Goal: Task Accomplishment & Management: Complete application form

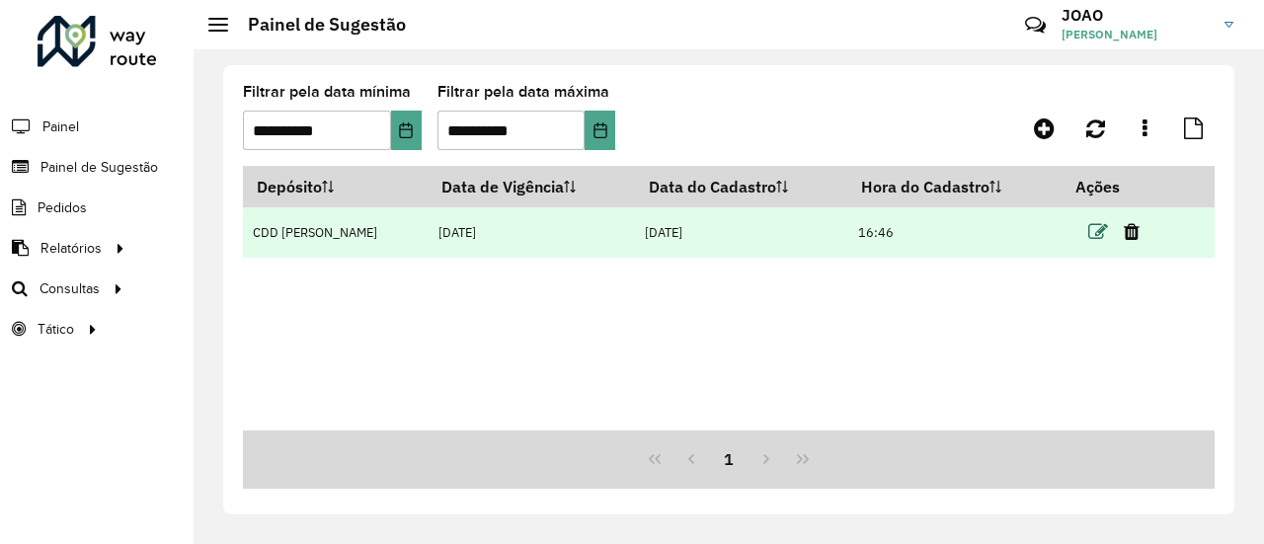
click at [1088, 233] on icon at bounding box center [1098, 232] width 20 height 20
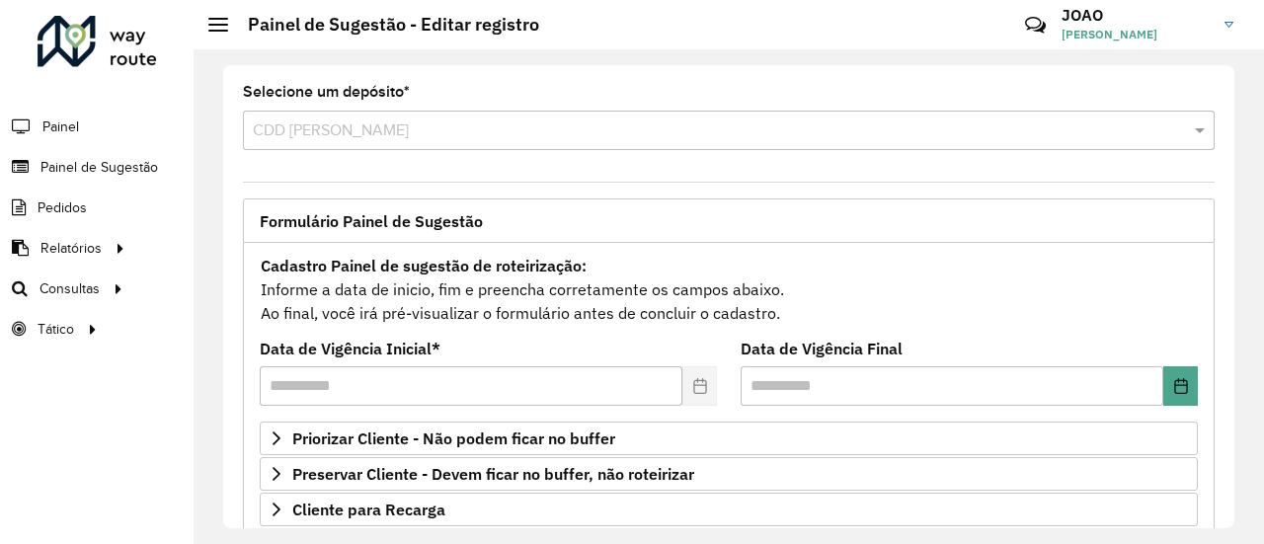
scroll to position [99, 0]
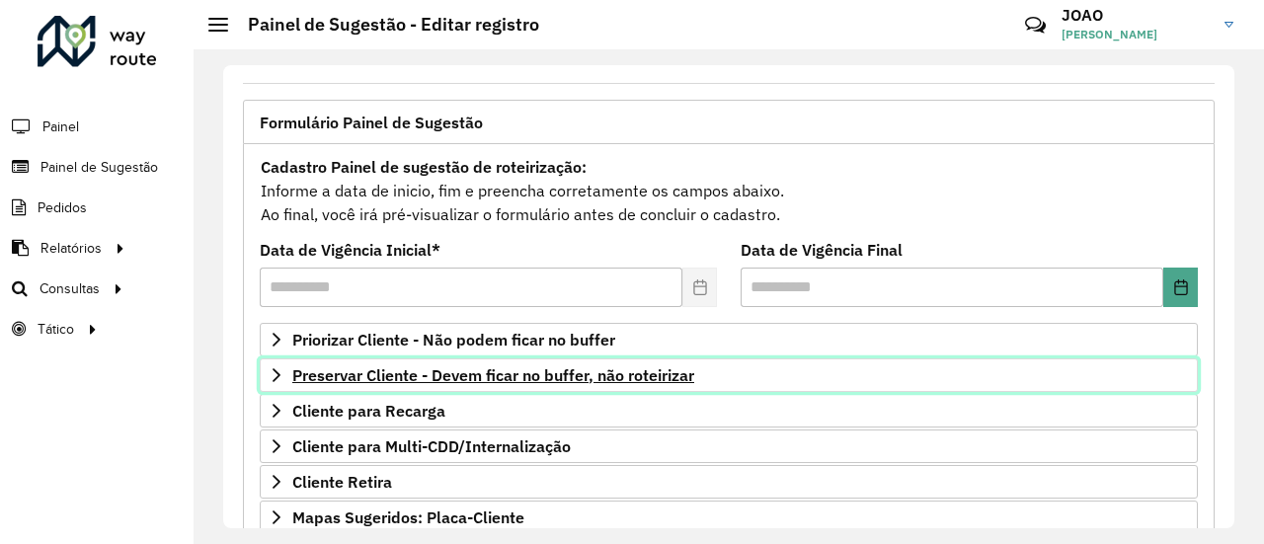
click at [499, 367] on span "Preservar Cliente - Devem ficar no buffer, não roteirizar" at bounding box center [493, 375] width 402 height 16
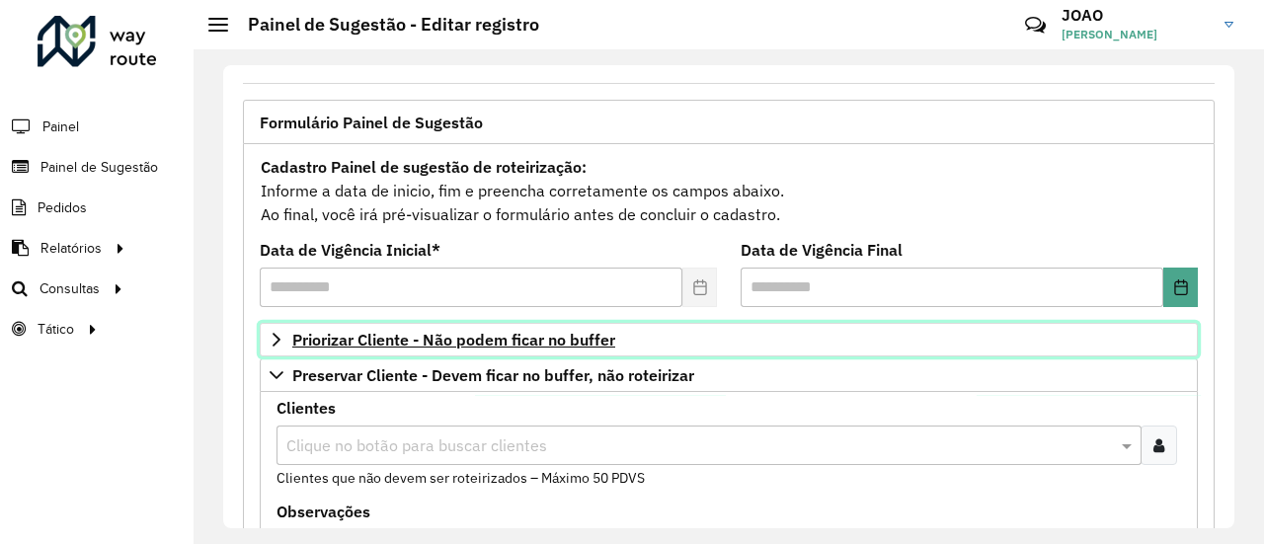
click at [505, 339] on span "Priorizar Cliente - Não podem ficar no buffer" at bounding box center [453, 340] width 323 height 16
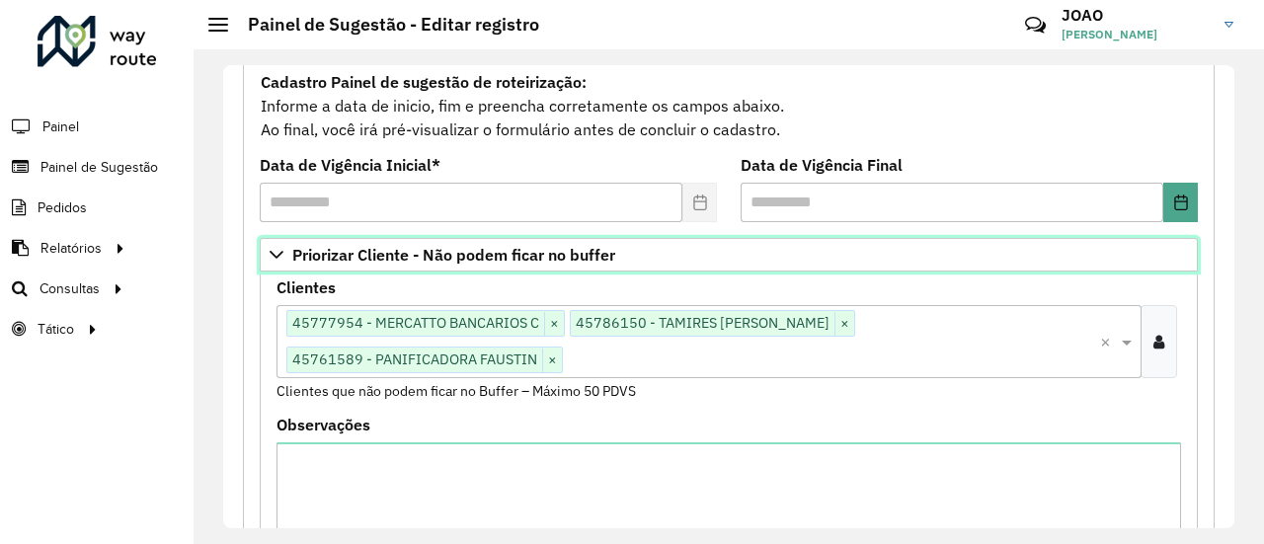
scroll to position [296, 0]
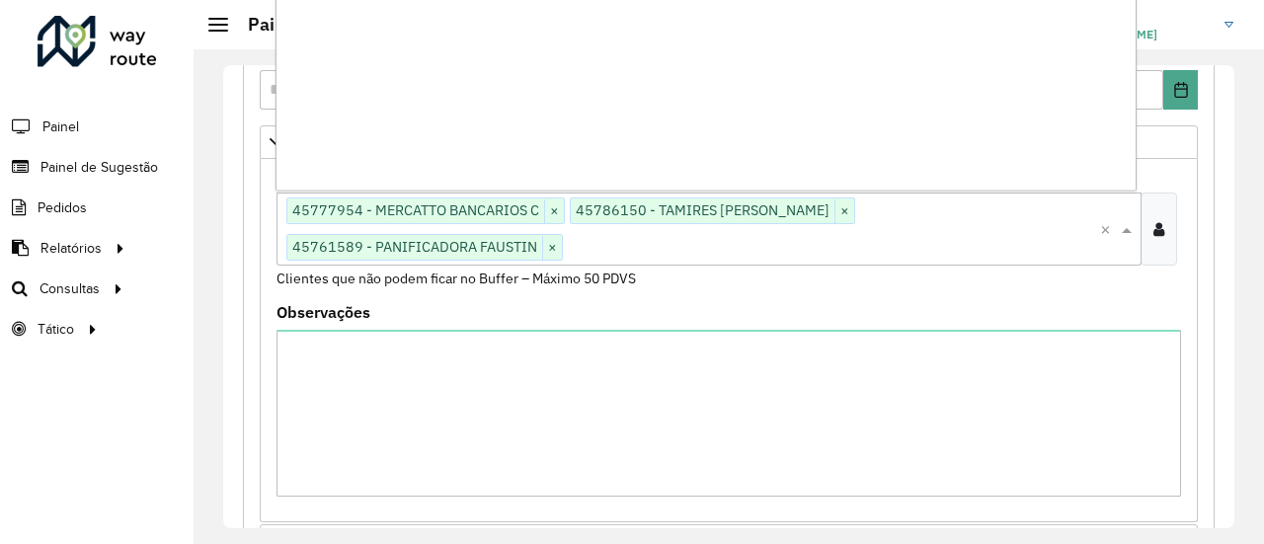
click at [632, 256] on div "Clique no botão para buscar clientes 45777954 - MERCATTO BANCARIOS C × 45786150…" at bounding box center [687, 229] width 823 height 73
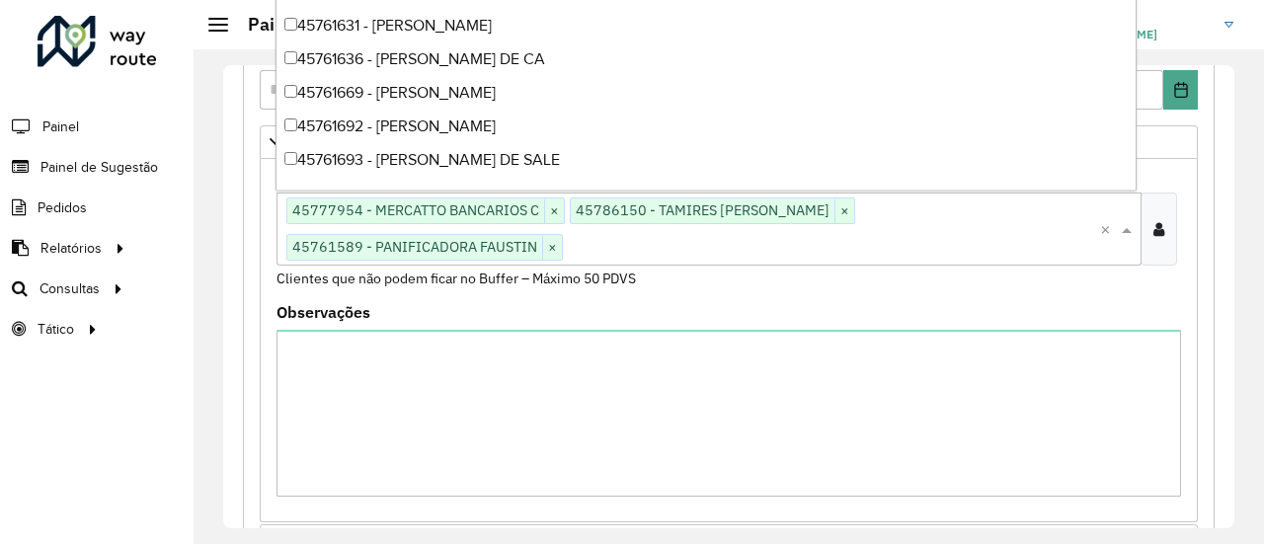
paste input "****"
type input "****"
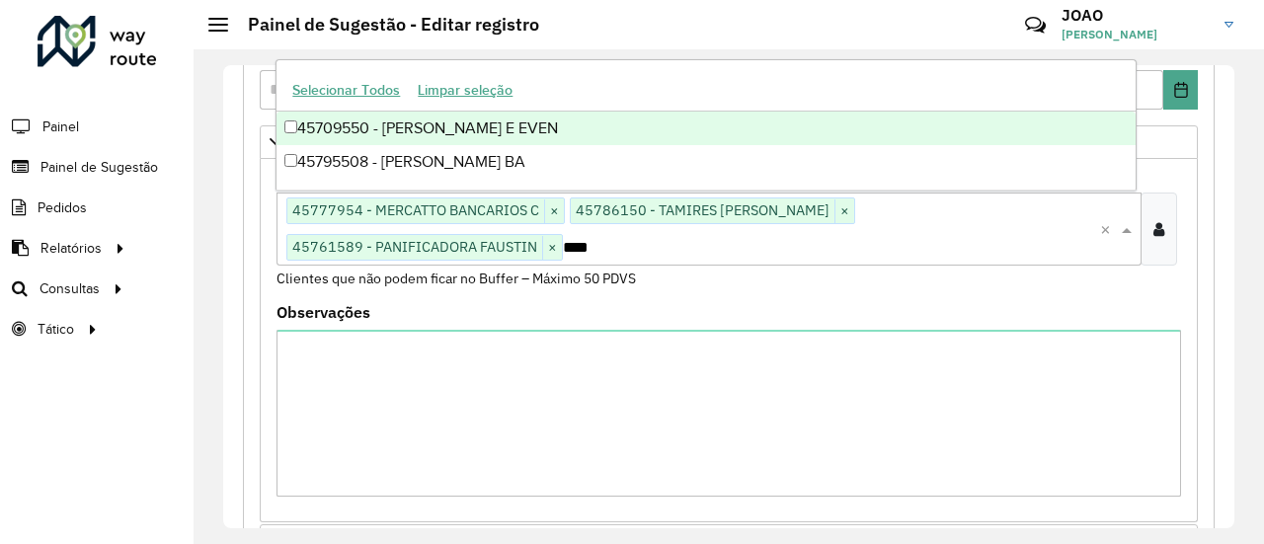
scroll to position [0, 0]
click at [563, 128] on div "45709550 - [PERSON_NAME] E EVEN" at bounding box center [705, 129] width 858 height 34
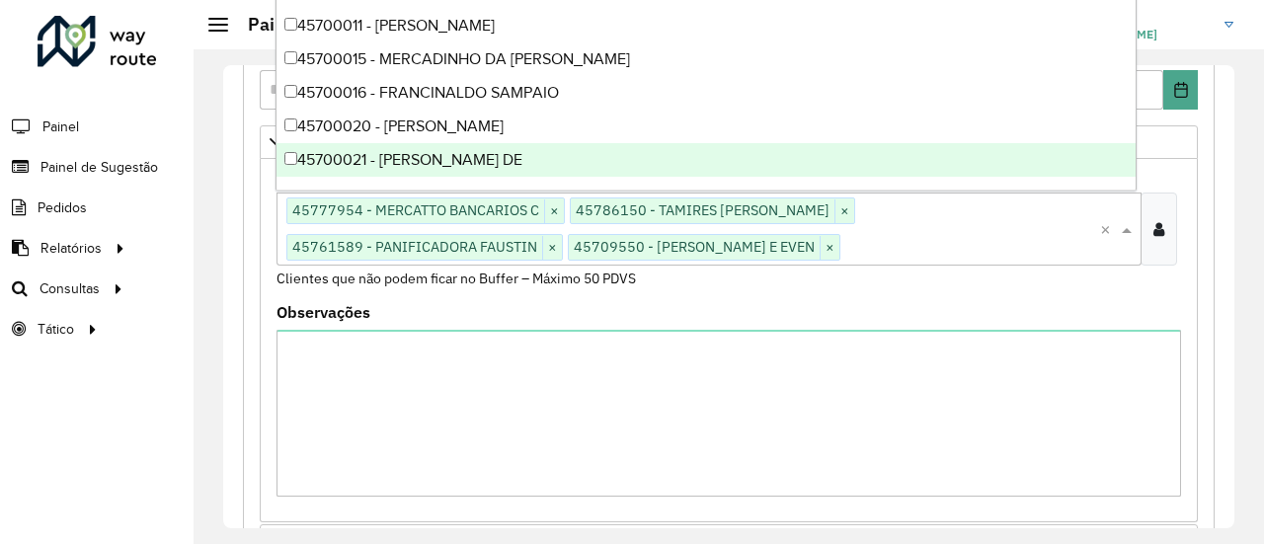
paste input "*****"
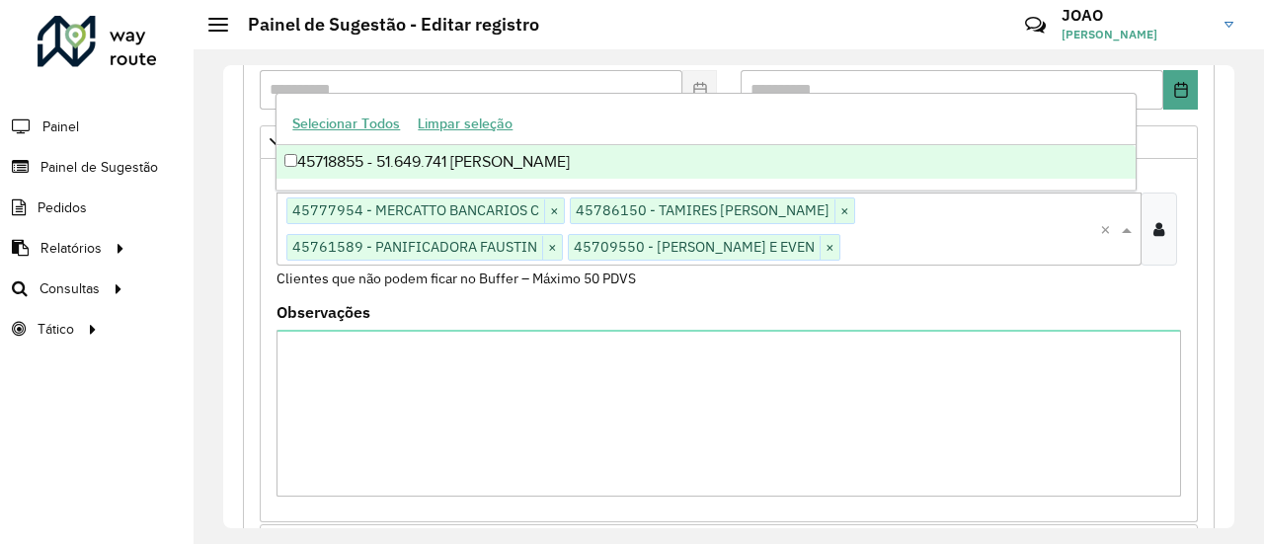
type input "*****"
click at [446, 159] on div "45718855 - 51.649.741 [PERSON_NAME]" at bounding box center [705, 162] width 858 height 34
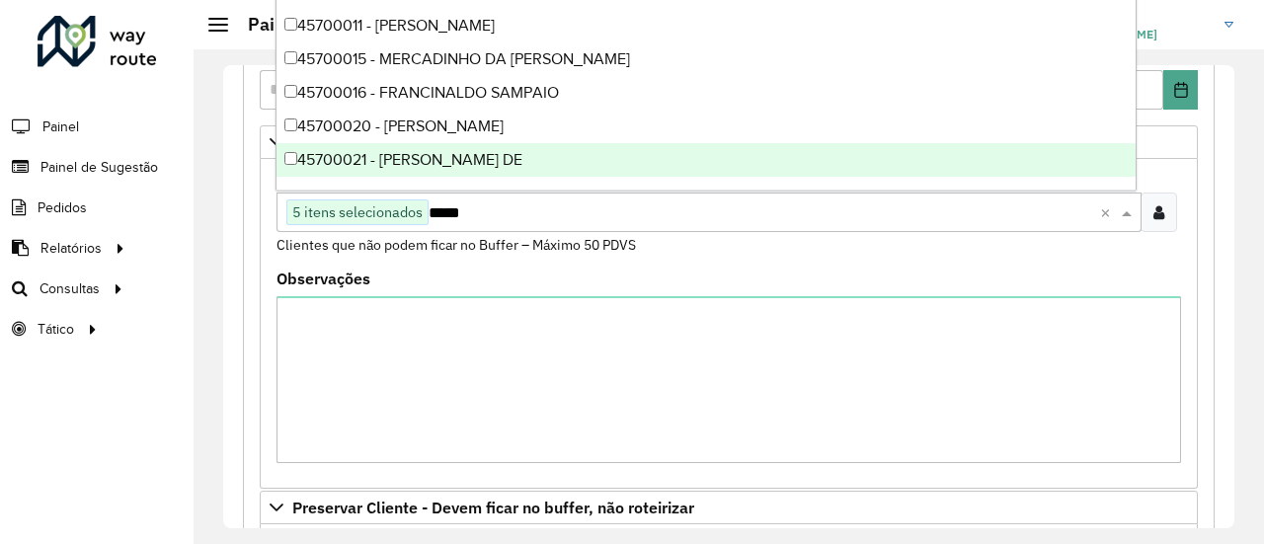
click at [646, 261] on formly-field "Clientes Clique no botão para buscar clientes 5 itens selecionados ***** × Clie…" at bounding box center [729, 220] width 928 height 104
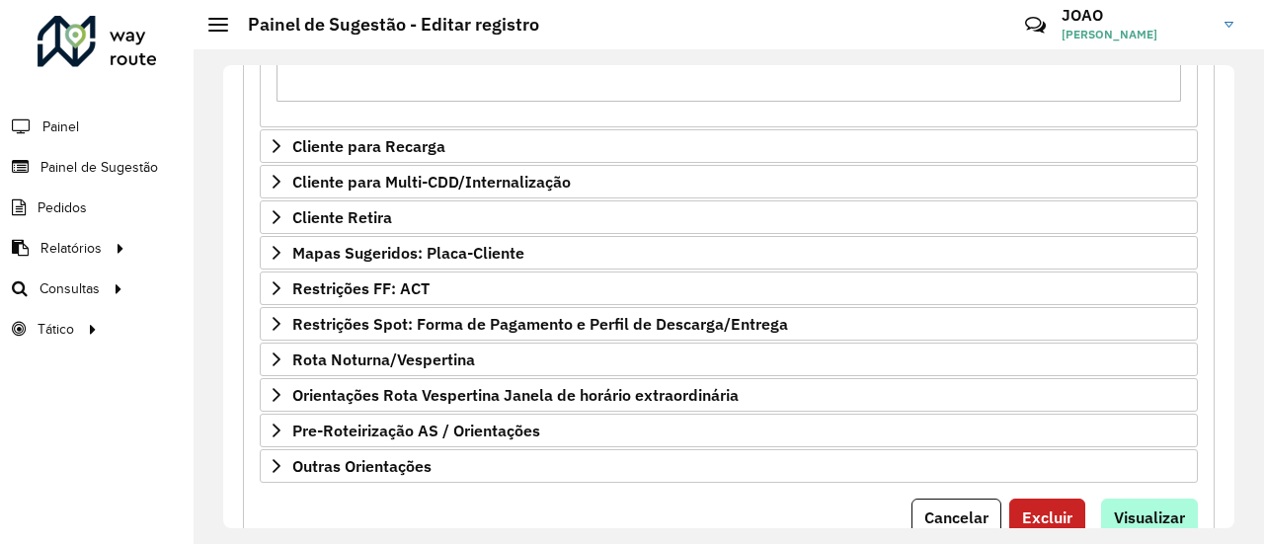
scroll to position [1088, 0]
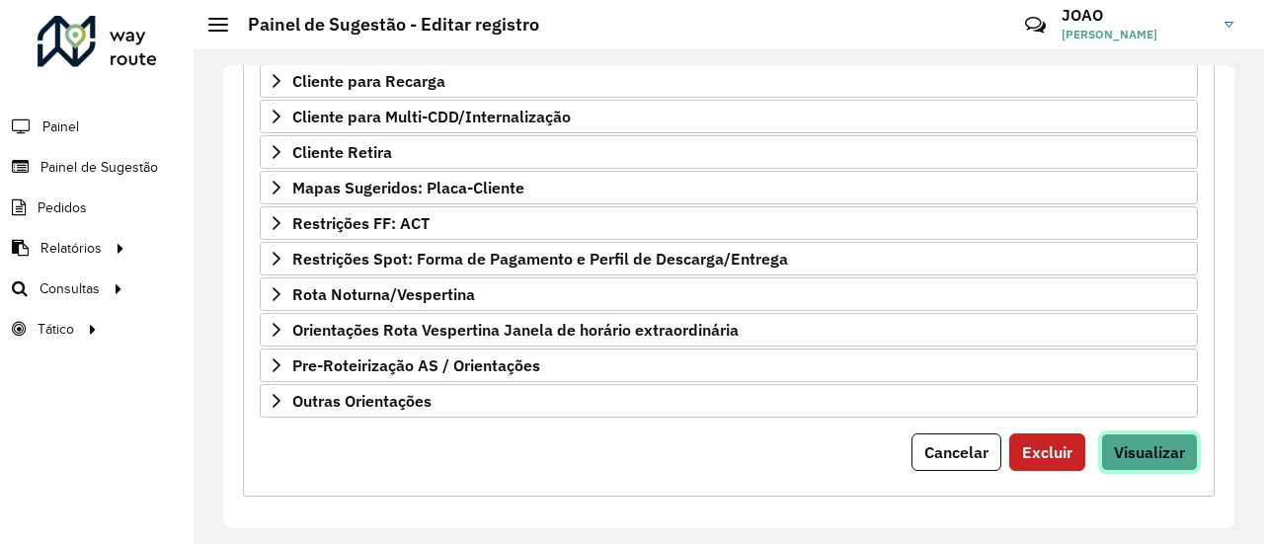
click at [1149, 442] on span "Visualizar" at bounding box center [1149, 452] width 71 height 20
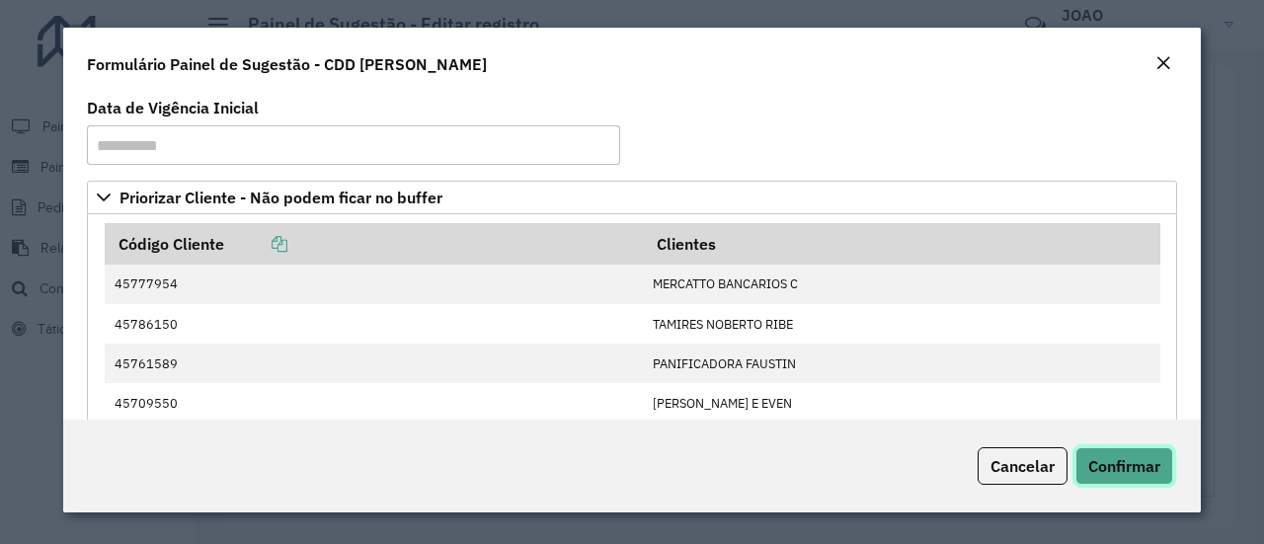
click at [1120, 451] on button "Confirmar" at bounding box center [1124, 466] width 98 height 38
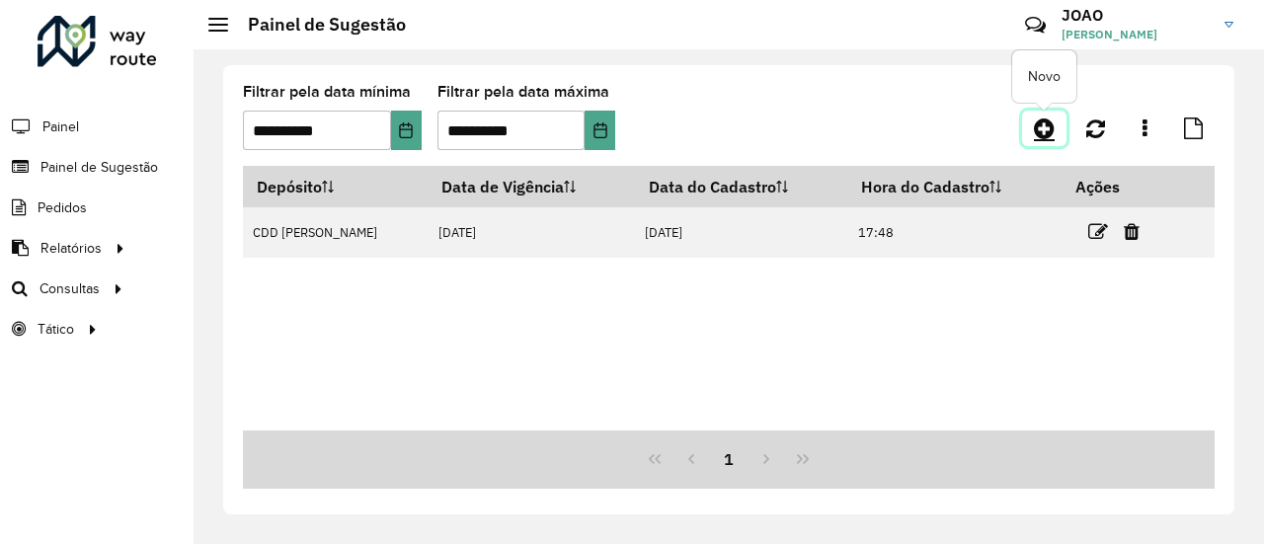
click at [1058, 132] on link at bounding box center [1044, 129] width 44 height 36
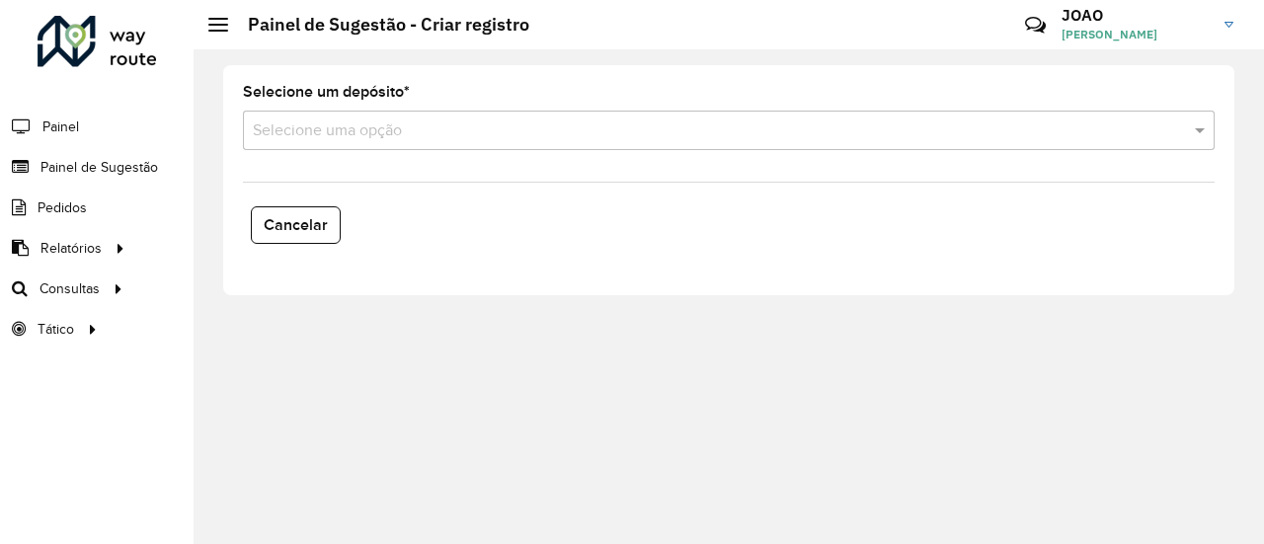
click at [440, 137] on input "text" at bounding box center [709, 131] width 912 height 24
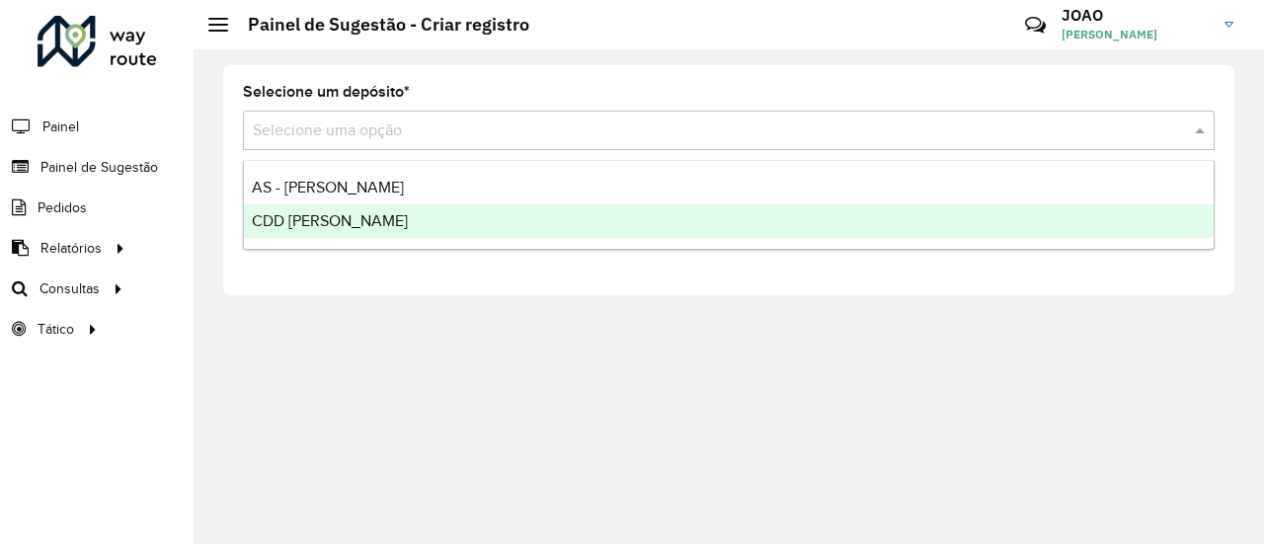
click at [330, 220] on span "CDD [PERSON_NAME]" at bounding box center [330, 220] width 156 height 17
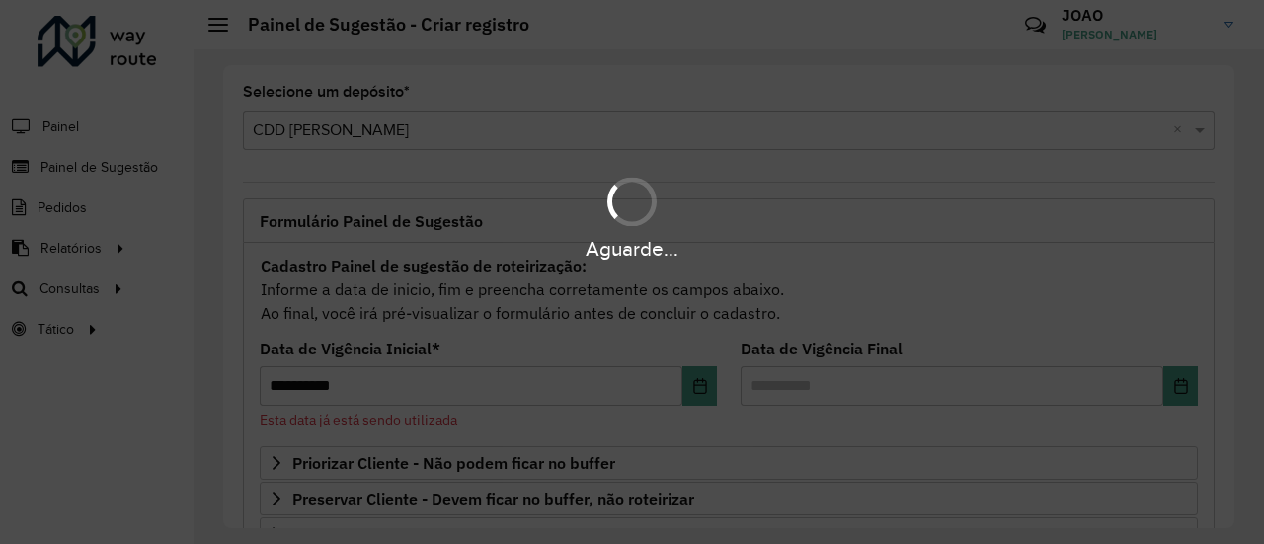
click at [1059, 131] on div "Aguarde..." at bounding box center [632, 272] width 1264 height 544
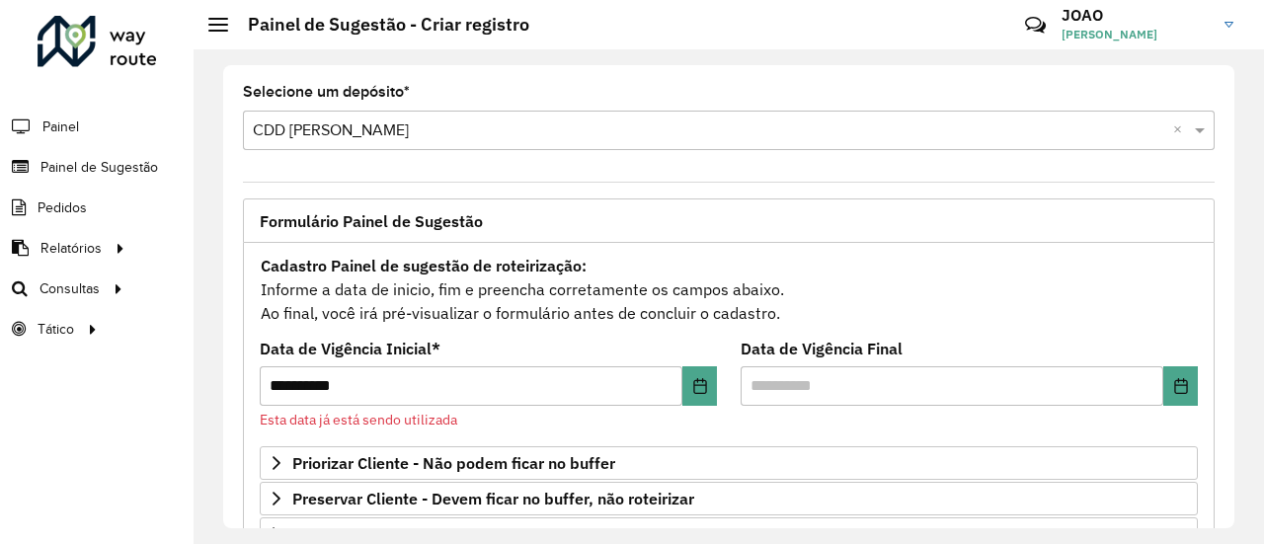
click at [1017, 127] on input "text" at bounding box center [709, 131] width 912 height 24
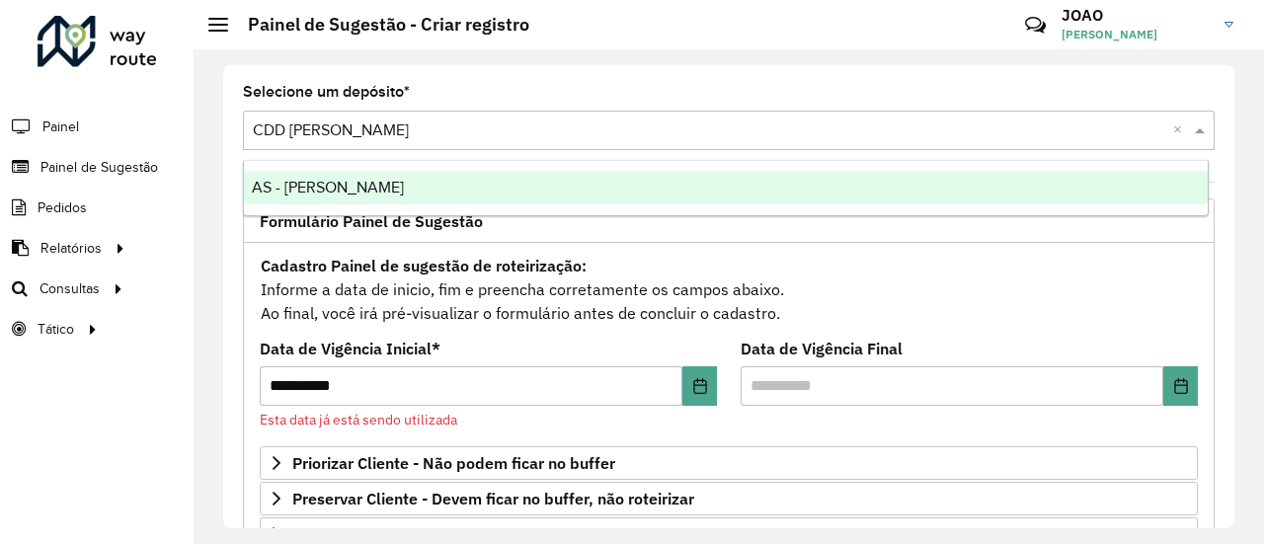
click at [391, 200] on div "AS - [PERSON_NAME]" at bounding box center [726, 188] width 964 height 34
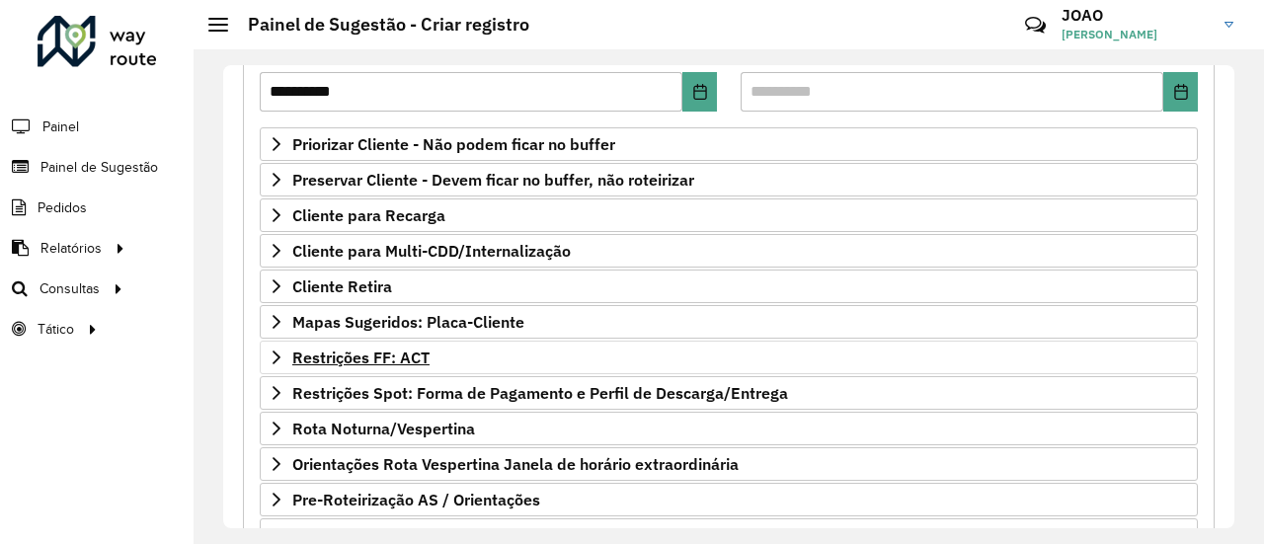
scroll to position [296, 0]
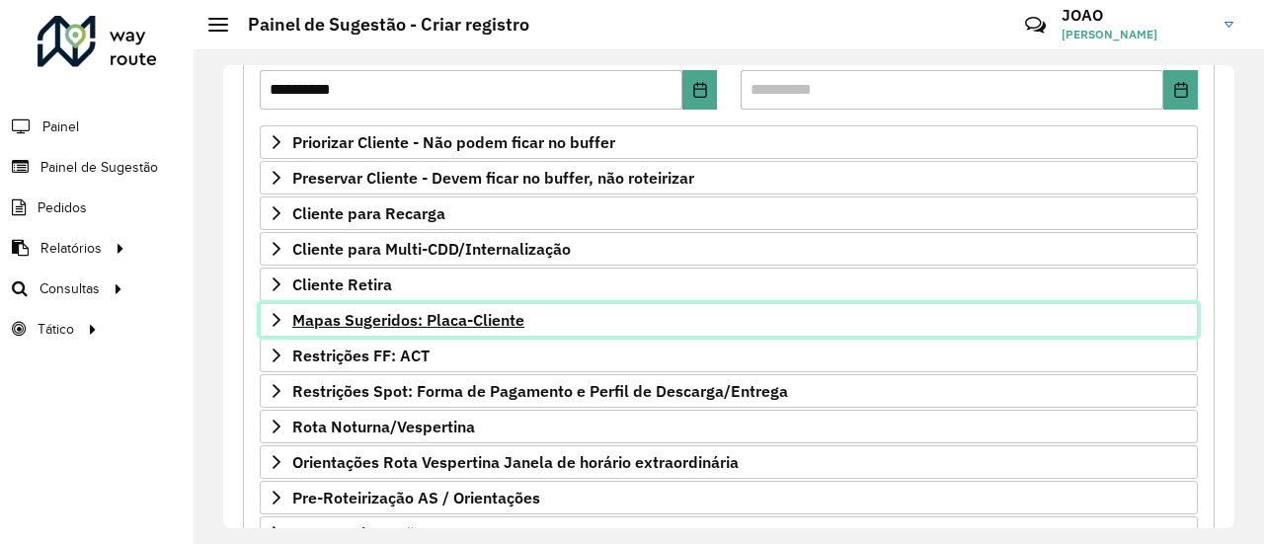
click at [450, 313] on span "Mapas Sugeridos: Placa-Cliente" at bounding box center [408, 320] width 232 height 16
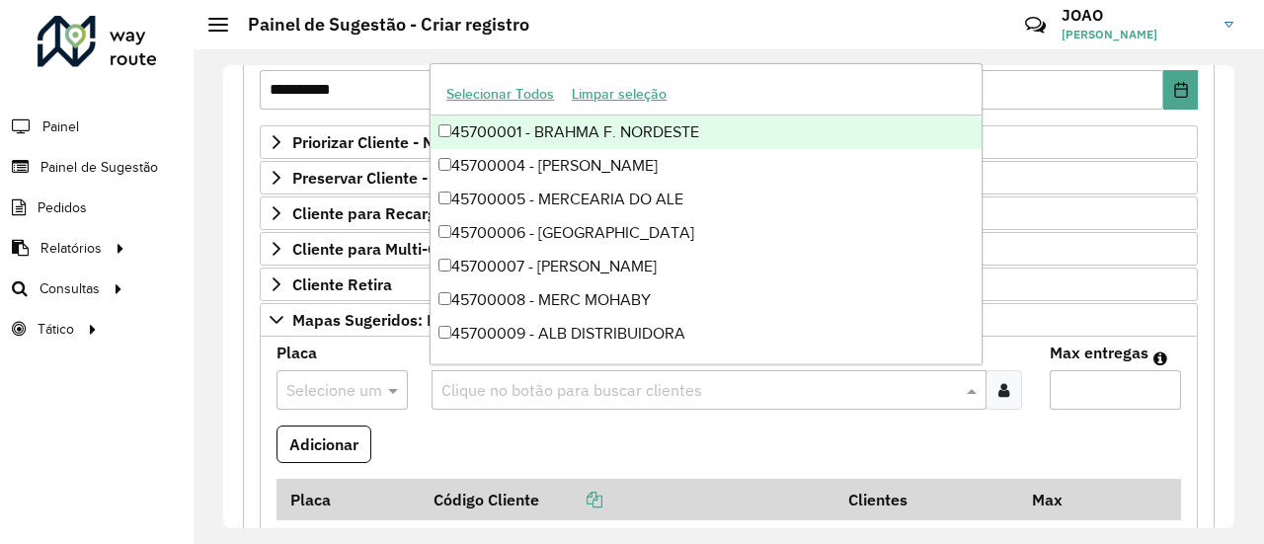
click at [488, 382] on input "text" at bounding box center [699, 391] width 526 height 24
paste input "****"
type input "****"
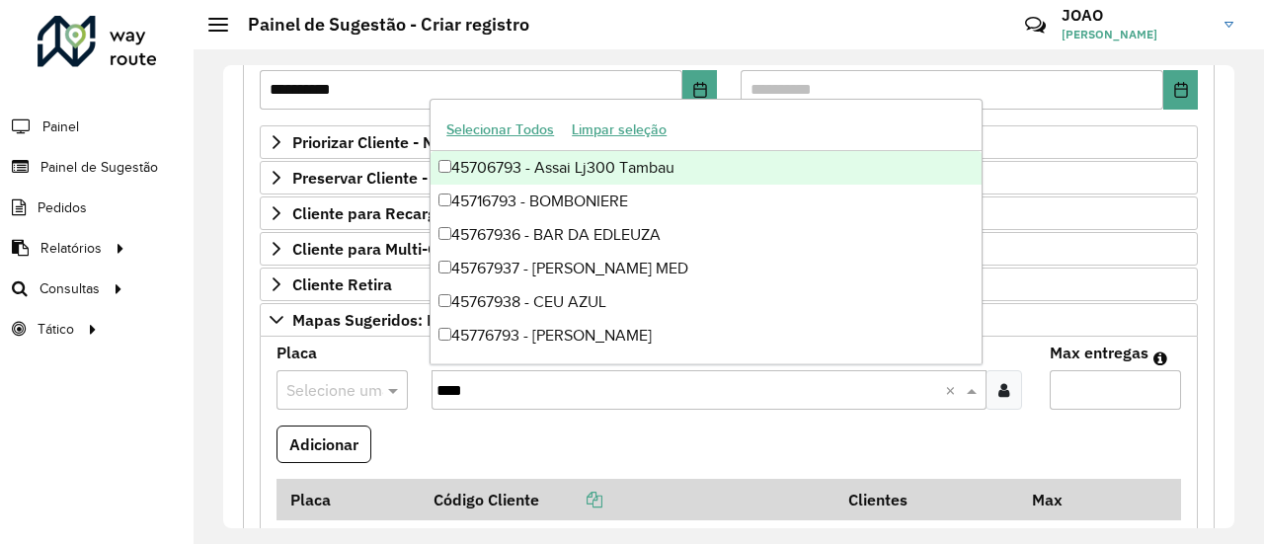
click at [596, 169] on div "45706793 - Assai Lj300 Tambau" at bounding box center [705, 168] width 551 height 34
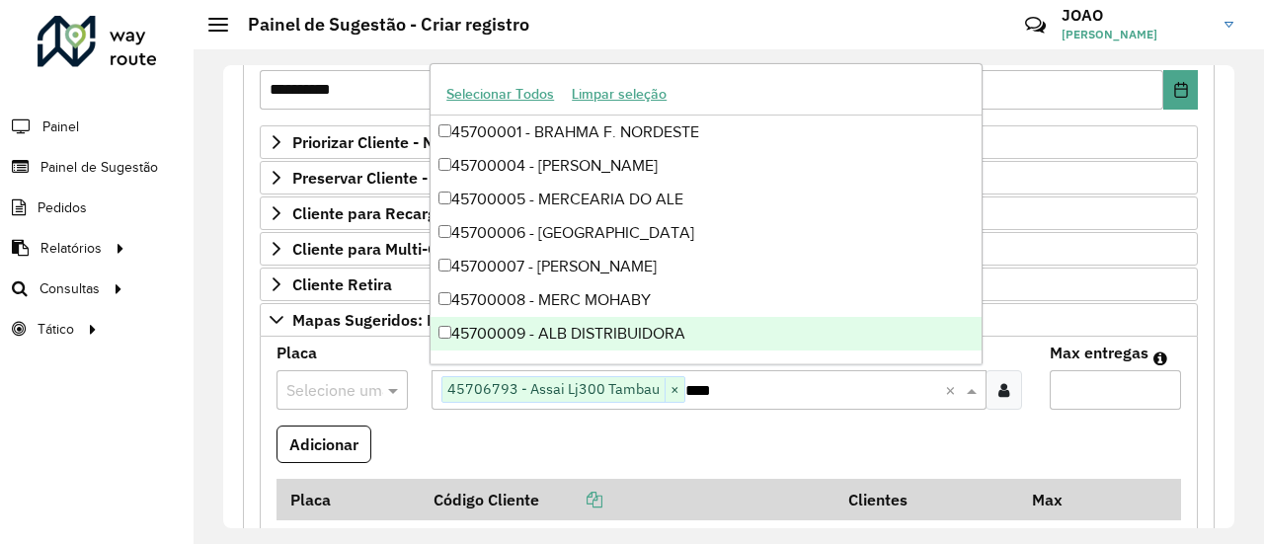
click at [1093, 392] on input "Max entregas" at bounding box center [1114, 389] width 131 height 39
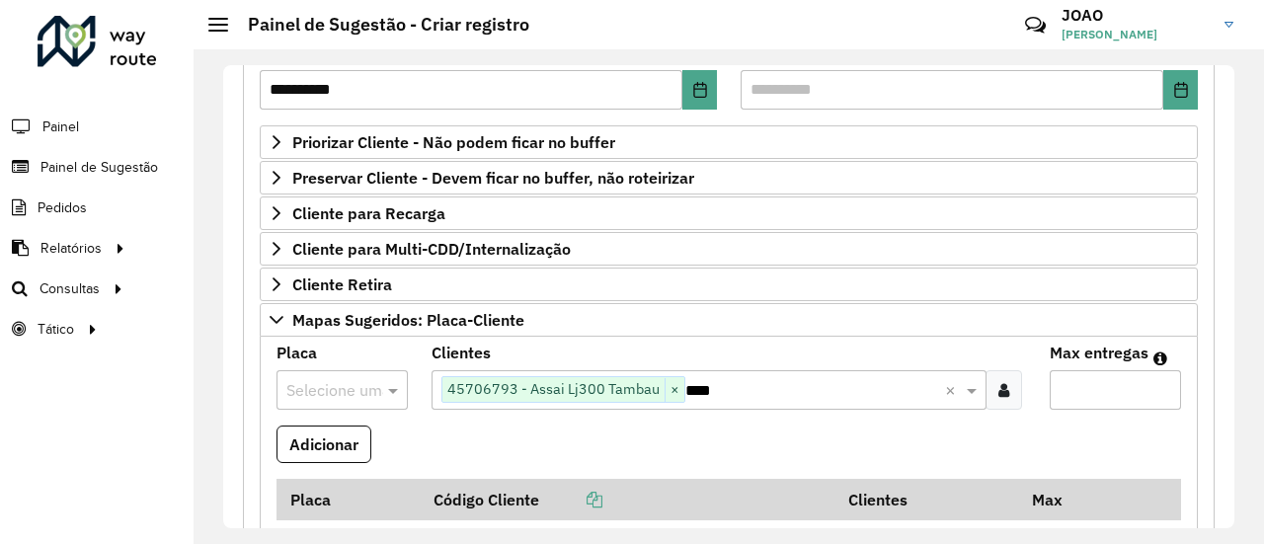
type input "*"
click at [352, 388] on input "text" at bounding box center [322, 391] width 72 height 24
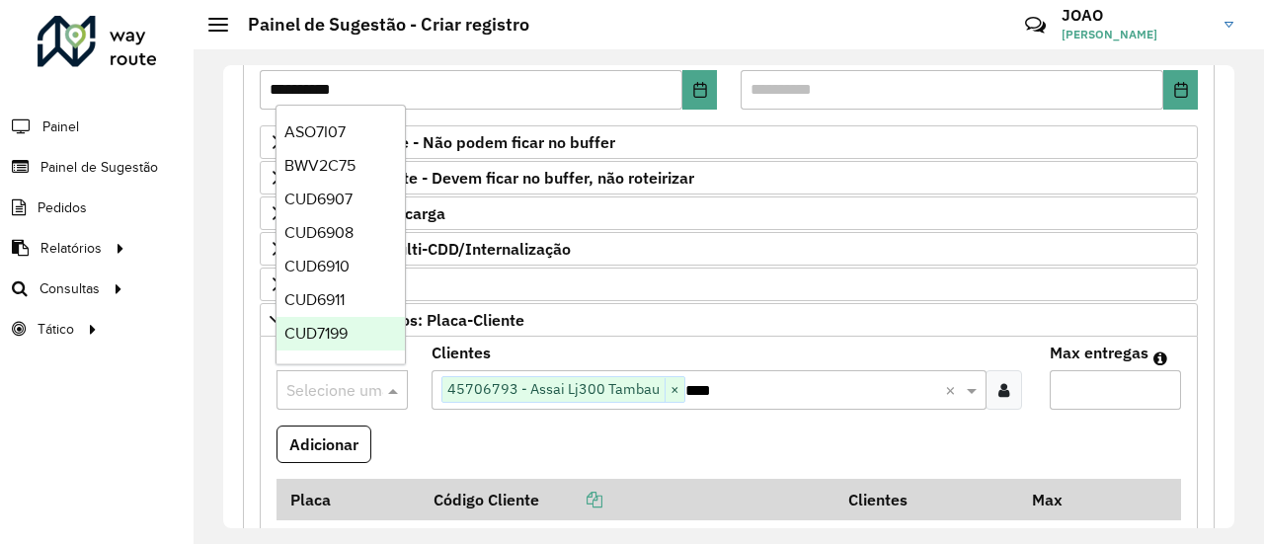
click at [403, 437] on formly-field "Adicionar" at bounding box center [729, 451] width 928 height 53
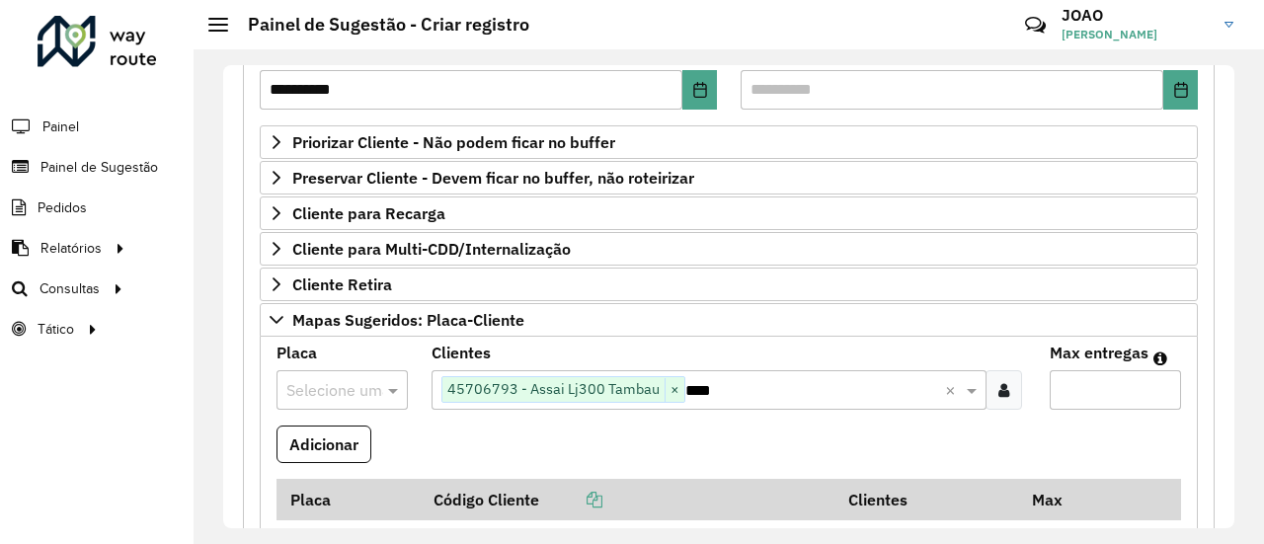
click at [135, 502] on div "Roteirizador AmbevTech Painel Painel de Sugestão Pedidos Relatórios Clientes Cl…" at bounding box center [96, 272] width 193 height 544
click at [344, 383] on input "text" at bounding box center [322, 391] width 72 height 24
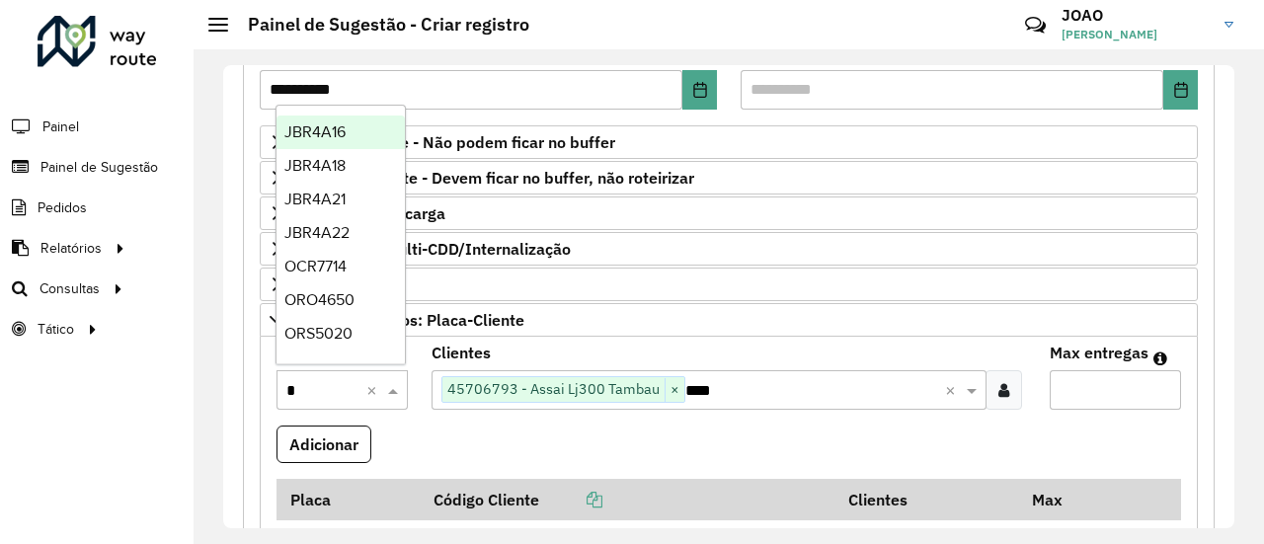
type input "**"
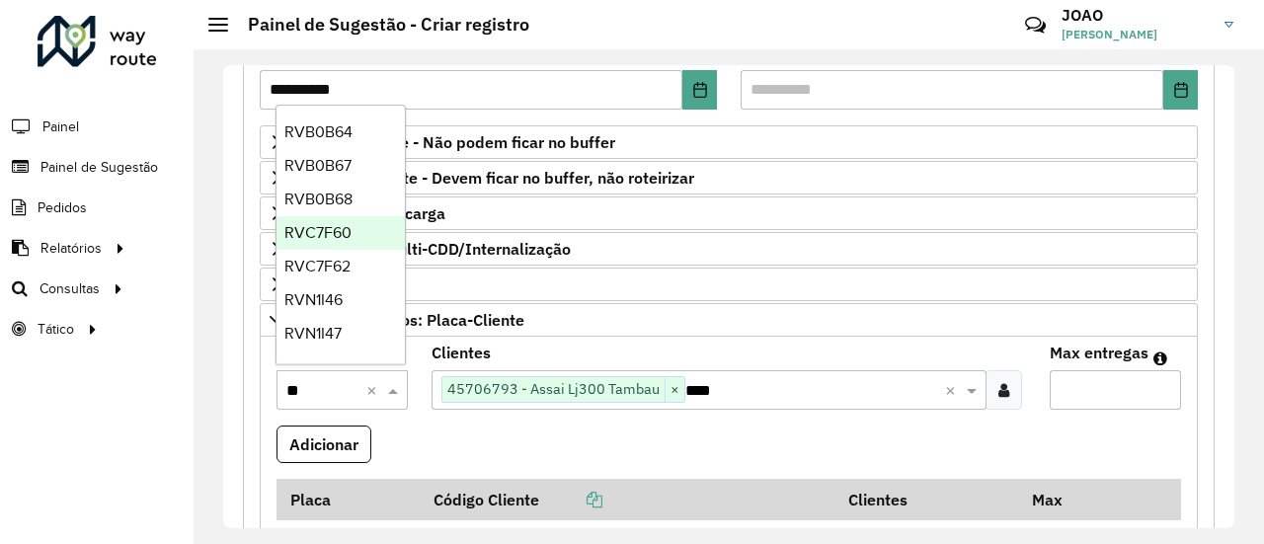
click at [337, 238] on span "RVC7F60" at bounding box center [317, 232] width 67 height 17
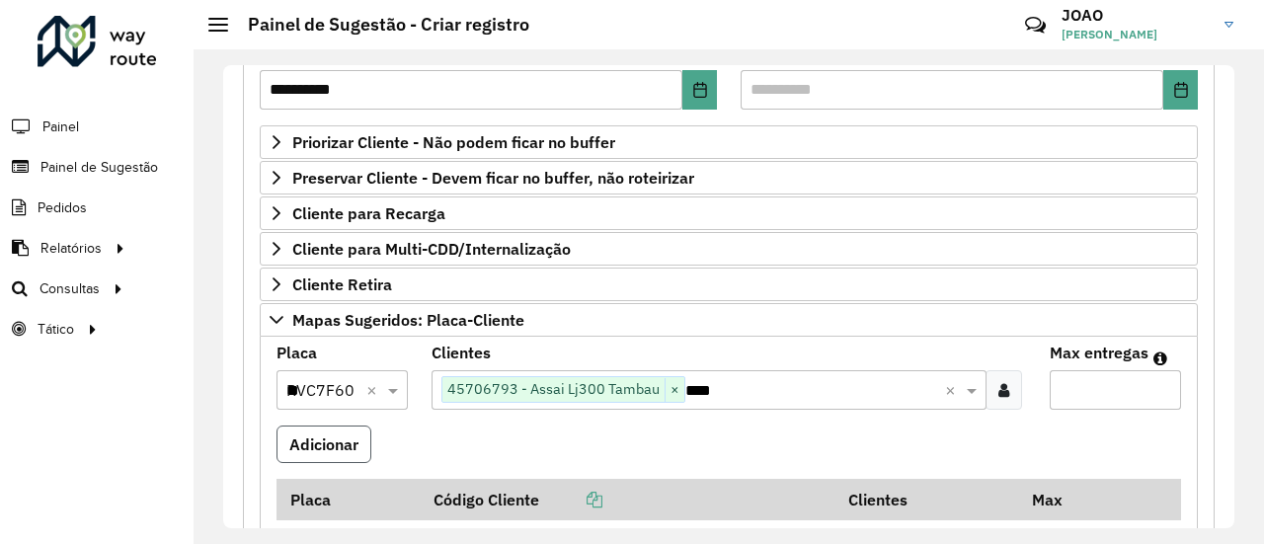
click at [343, 438] on button "Adicionar" at bounding box center [323, 444] width 95 height 38
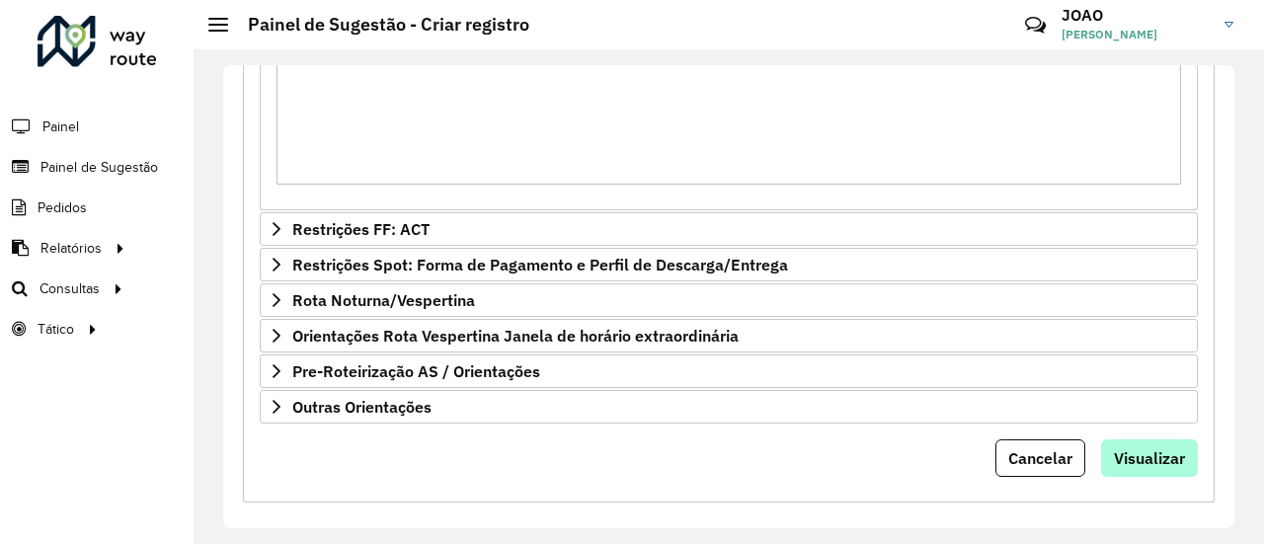
scroll to position [902, 0]
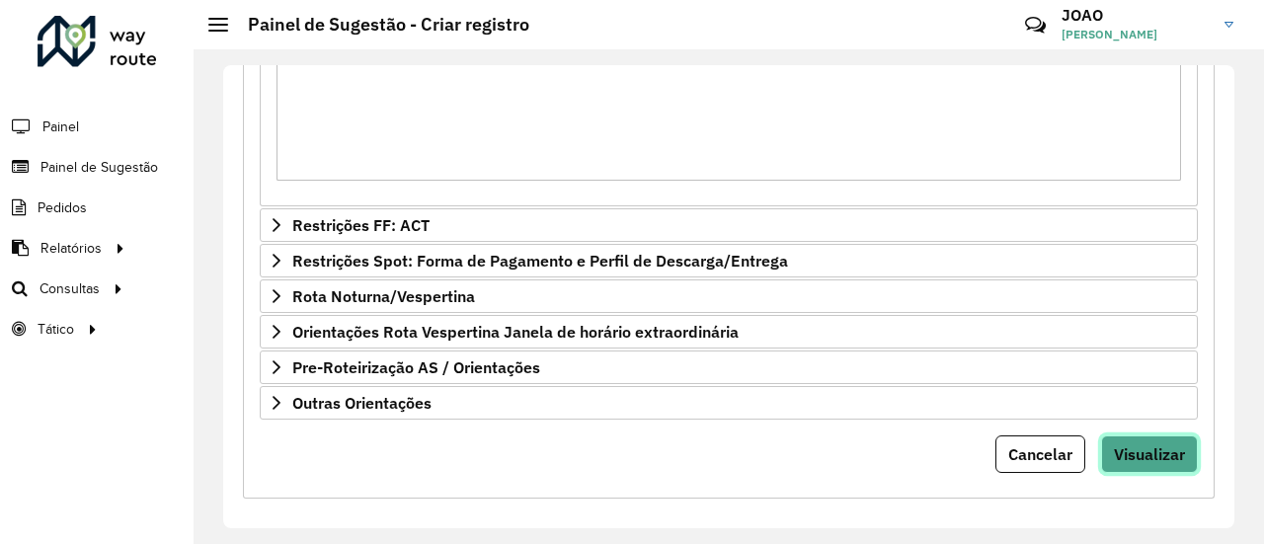
click at [1137, 451] on span "Visualizar" at bounding box center [1149, 454] width 71 height 20
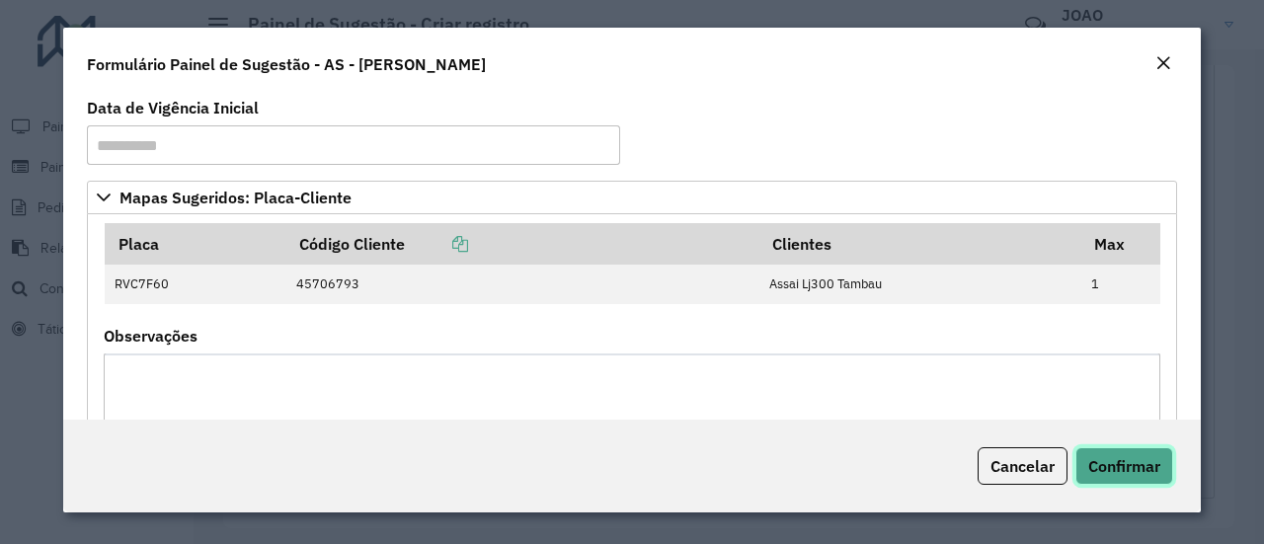
click at [1133, 467] on span "Confirmar" at bounding box center [1124, 466] width 72 height 20
